Goal: Navigation & Orientation: Find specific page/section

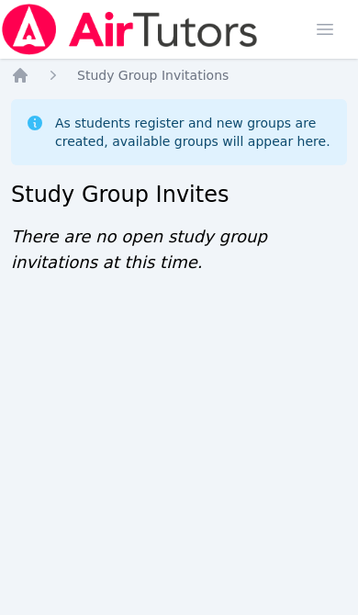
click at [28, 75] on icon "Breadcrumb" at bounding box center [20, 75] width 18 height 18
